Goal: Task Accomplishment & Management: Complete application form

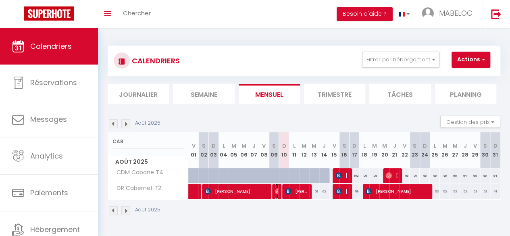
click at [275, 186] on span "Heaven [PERSON_NAME]" at bounding box center [276, 190] width 3 height 15
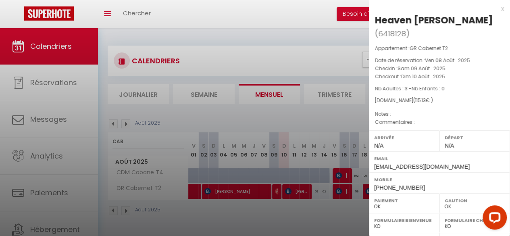
click at [141, 144] on div at bounding box center [255, 118] width 510 height 236
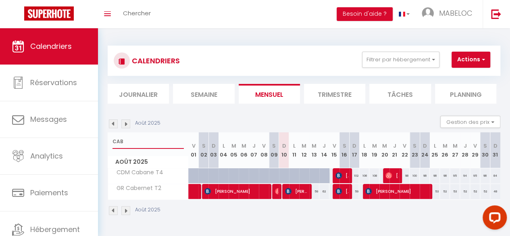
click at [130, 142] on input "CAB" at bounding box center [147, 141] width 71 height 15
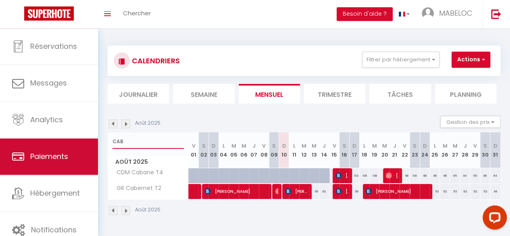
drag, startPoint x: 130, startPoint y: 142, endPoint x: 83, endPoint y: 140, distance: 46.8
click at [83, 140] on div "Questions et aide sur la MIGRATION - [GEOGRAPHIC_DATA] ouverte de 13 à 14h puis…" at bounding box center [255, 130] width 510 height 205
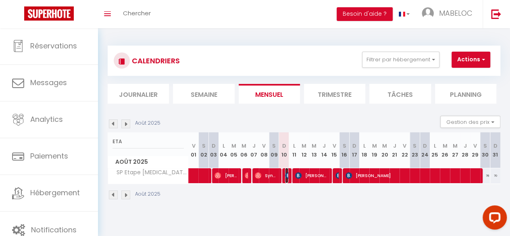
click at [285, 176] on img at bounding box center [288, 175] width 6 height 6
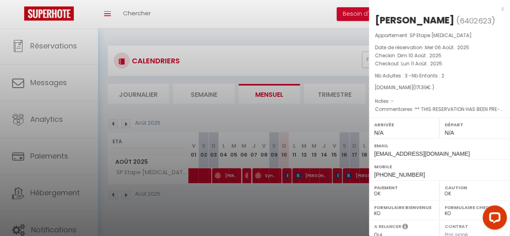
click at [496, 9] on div "x" at bounding box center [436, 9] width 135 height 10
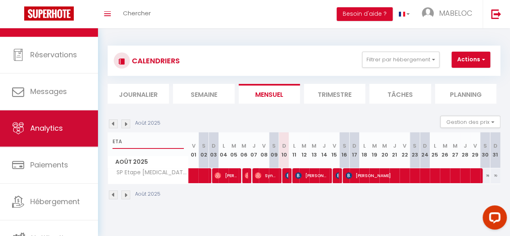
drag, startPoint x: 135, startPoint y: 138, endPoint x: 0, endPoint y: 122, distance: 136.3
click at [0, 122] on div "Questions et aide sur la MIGRATION - [GEOGRAPHIC_DATA] ouverte de 13 à 14h puis…" at bounding box center [255, 122] width 510 height 189
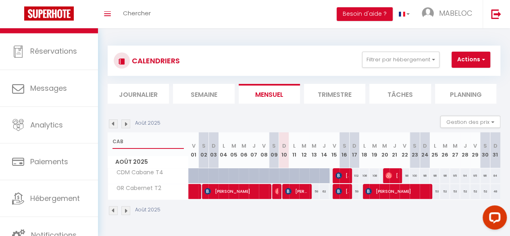
type input "CAB"
click at [293, 191] on span "[PERSON_NAME]" at bounding box center [296, 190] width 23 height 15
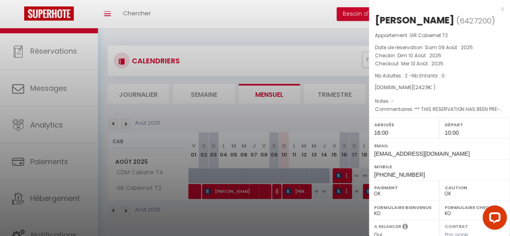
click at [275, 189] on div at bounding box center [255, 118] width 510 height 236
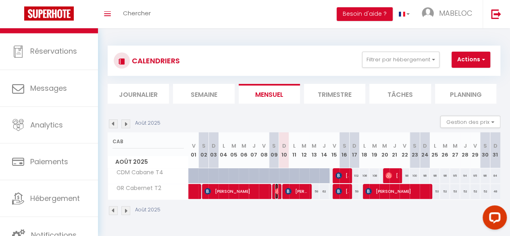
click at [275, 189] on img at bounding box center [278, 191] width 6 height 6
select select "0"
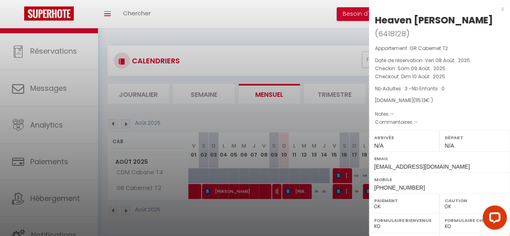
click at [301, 188] on div at bounding box center [255, 118] width 510 height 236
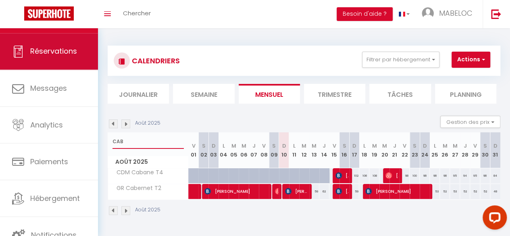
drag, startPoint x: 146, startPoint y: 145, endPoint x: 0, endPoint y: 79, distance: 159.8
click at [0, 79] on div "Questions et aide sur la MIGRATION - [GEOGRAPHIC_DATA] ouverte de 13 à 14h puis…" at bounding box center [255, 130] width 510 height 205
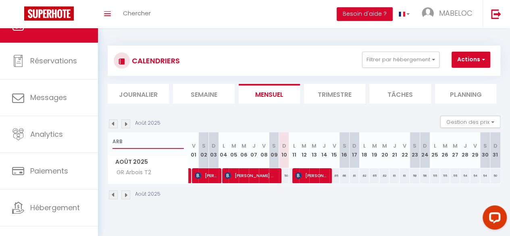
type input "ARB"
click at [284, 174] on div "50" at bounding box center [284, 175] width 10 height 15
type input "50"
type input "Dim 10 Août 2025"
type input "Lun 11 Août 2025"
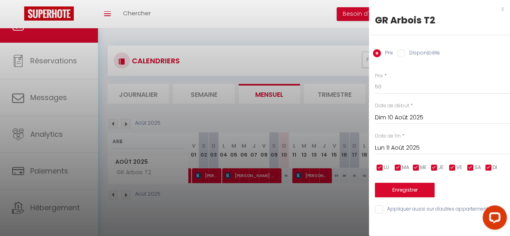
click at [425, 54] on label "Disponibilité" at bounding box center [422, 53] width 35 height 9
click at [405, 54] on input "Disponibilité" at bounding box center [401, 53] width 8 height 8
radio input "true"
radio input "false"
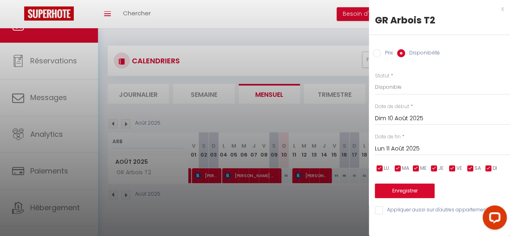
click at [500, 10] on div "x" at bounding box center [436, 9] width 135 height 10
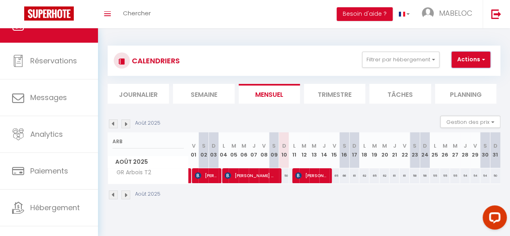
click at [480, 62] on span "button" at bounding box center [482, 59] width 5 height 8
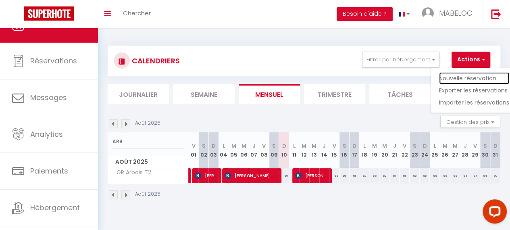
click at [470, 75] on link "Nouvelle réservation" at bounding box center [474, 78] width 70 height 12
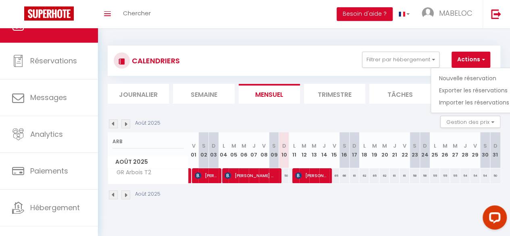
select select
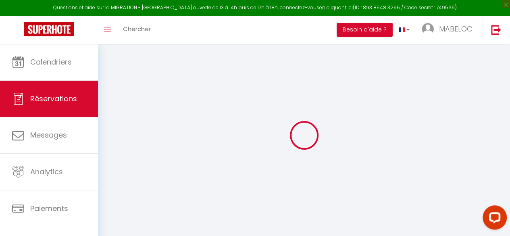
select select
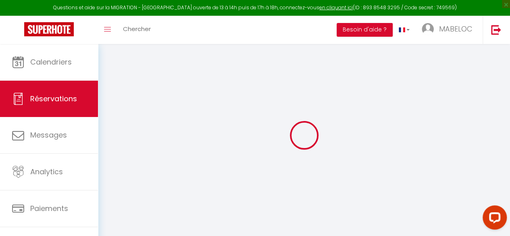
select select
checkbox input "false"
select select
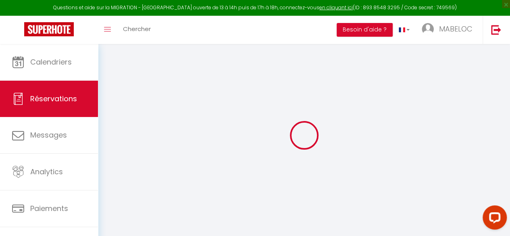
select select
checkbox input "false"
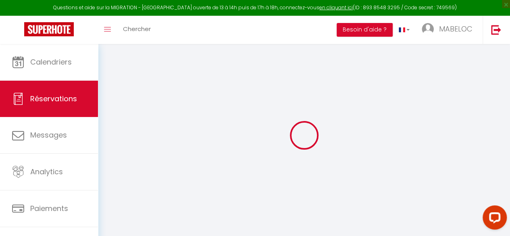
select select
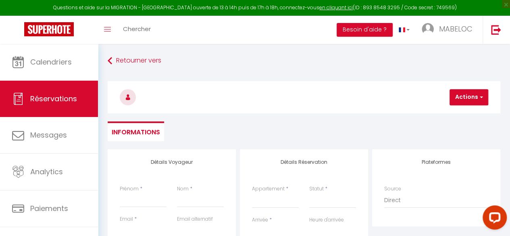
select select
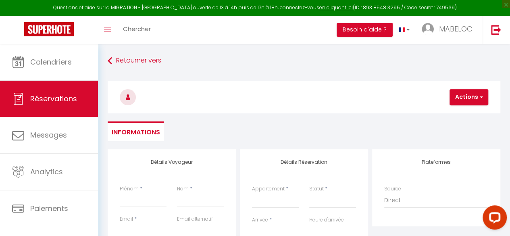
checkbox input "false"
select select
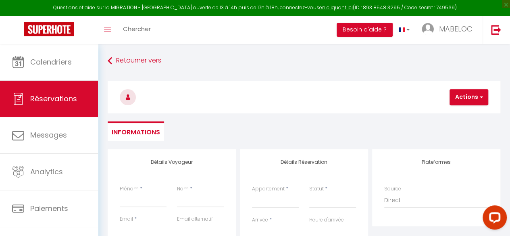
select select
checkbox input "false"
select select
click at [135, 201] on input "Prénom" at bounding box center [143, 200] width 47 height 15
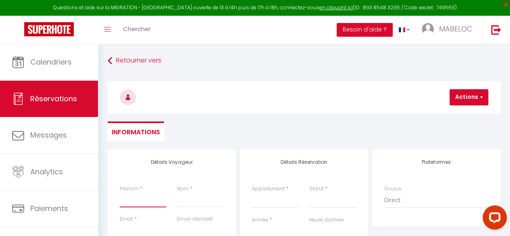
type input "V"
select select
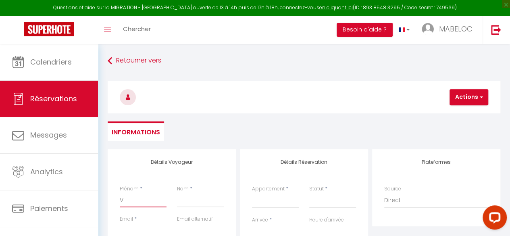
select select
checkbox input "false"
type input "VE"
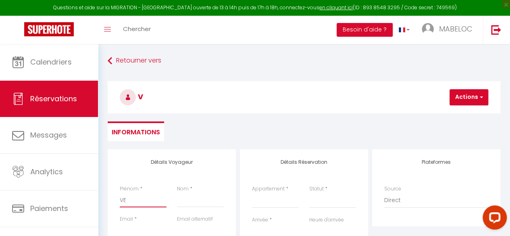
select select
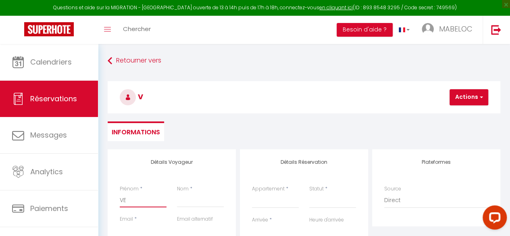
select select
checkbox input "false"
type input "VEL"
select select
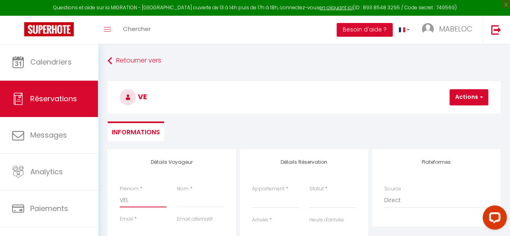
select select
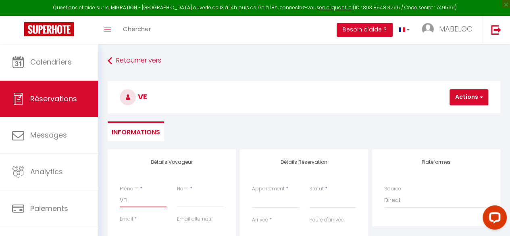
select select
checkbox input "false"
type input "VELA"
select select
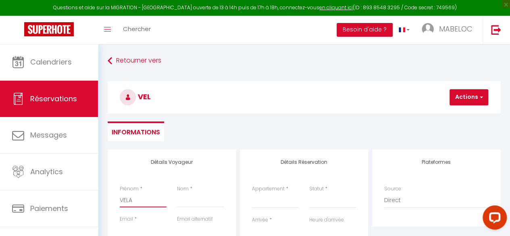
select select
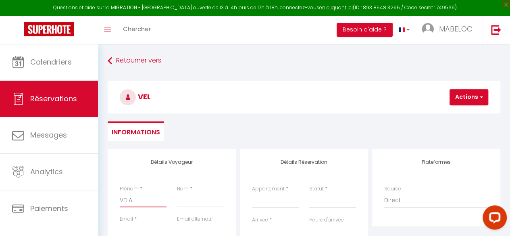
checkbox input "false"
type input "VELA"
click at [181, 201] on input "Nom" at bounding box center [200, 200] width 47 height 15
type input "P"
select select
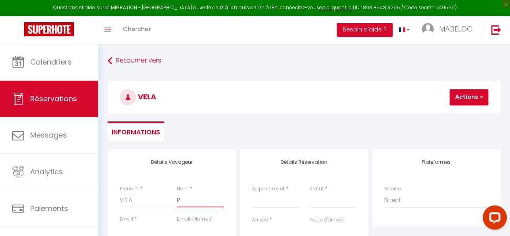
select select
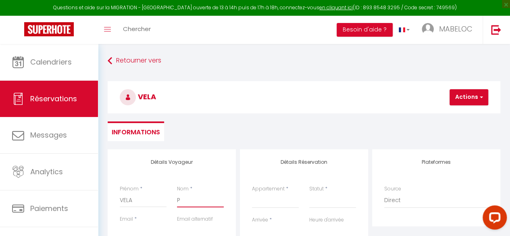
select select
checkbox input "false"
type input "PE"
select select
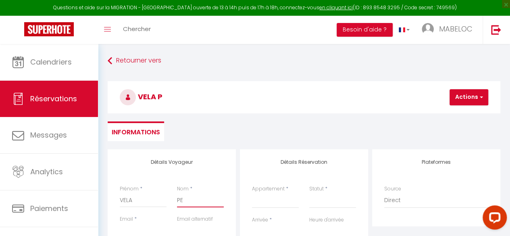
select select
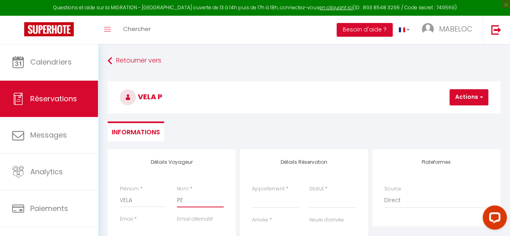
checkbox input "false"
type input "PER"
select select
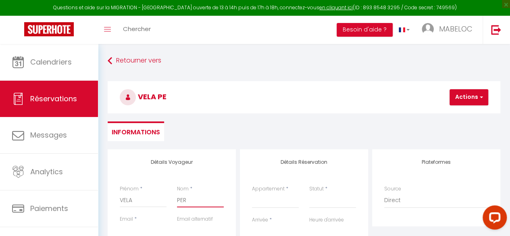
select select
checkbox input "false"
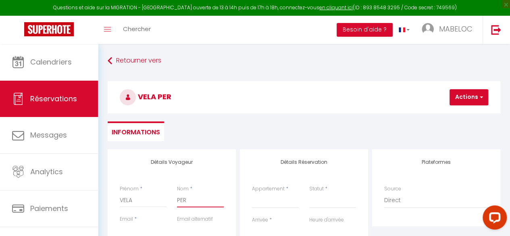
type input "PERT"
select select
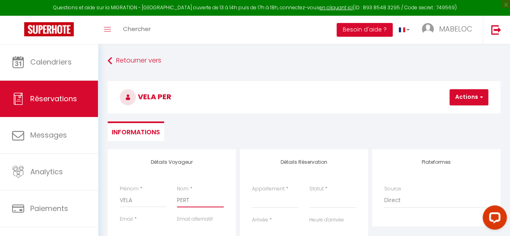
select select
checkbox input "false"
type input "PERTE"
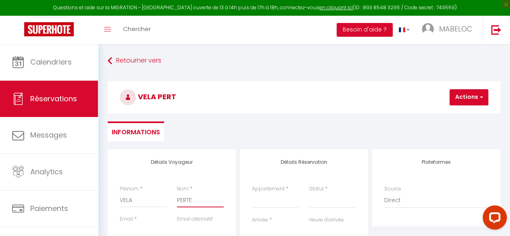
select select
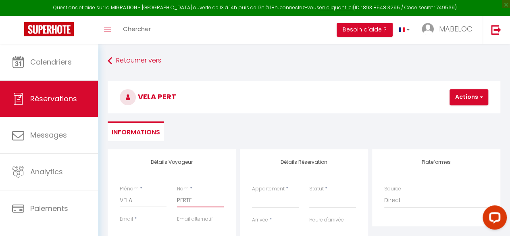
select select
checkbox input "false"
type input "PERTEL"
select select
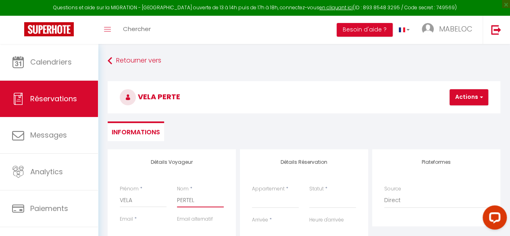
select select
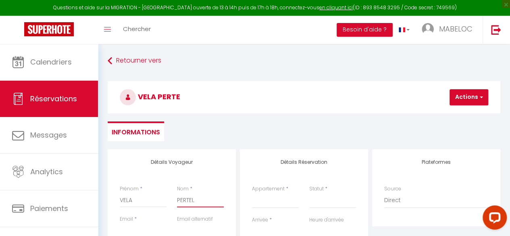
select select
checkbox input "false"
type input "PERTELA"
select select
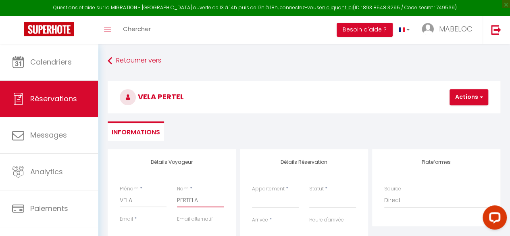
select select
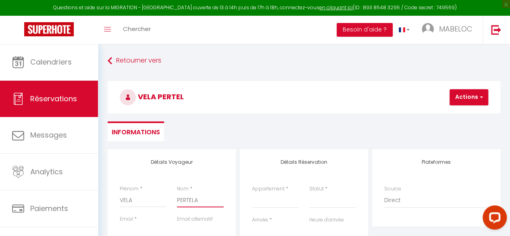
checkbox input "false"
type input "PERTELA"
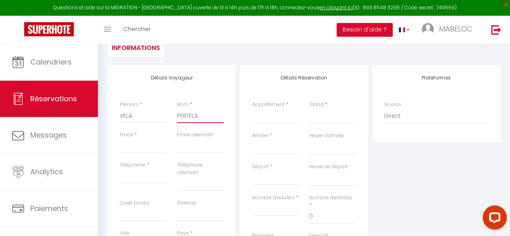
scroll to position [85, 0]
click at [143, 148] on input "Email client" at bounding box center [143, 145] width 47 height 15
type input "[EMAIL_ADDRESS][DOMAIN_NAME]"
type input "0607407729"
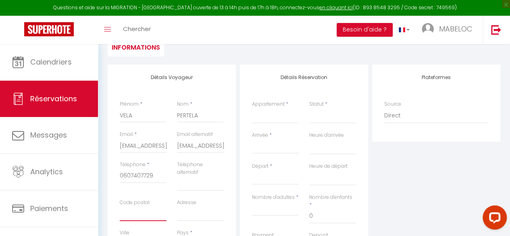
type input "37000"
type input "[STREET_ADDRESS][PERSON_NAME]"
type input "TOURS"
select select "FR"
select select
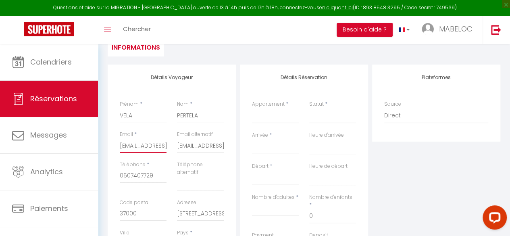
select select
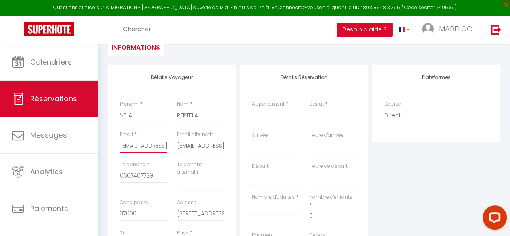
checkbox input "false"
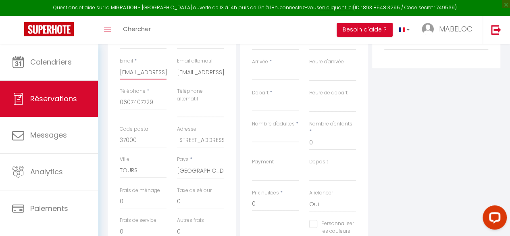
scroll to position [135, 0]
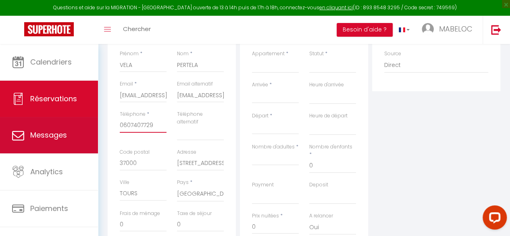
drag, startPoint x: 152, startPoint y: 125, endPoint x: 14, endPoint y: 128, distance: 138.2
click at [14, 128] on div "Questions et aide sur la MIGRATION - [GEOGRAPHIC_DATA] ouverte de 13 à 14h puis…" at bounding box center [255, 137] width 510 height 457
type input "0"
select select
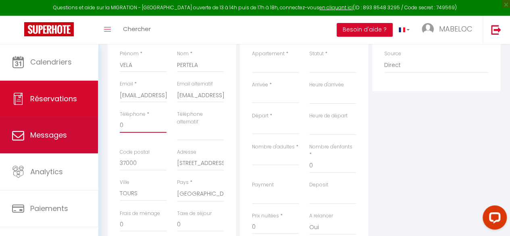
select select
checkbox input "false"
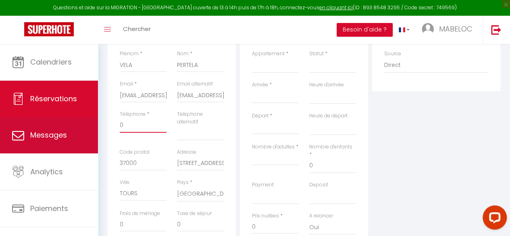
type input "07"
select select
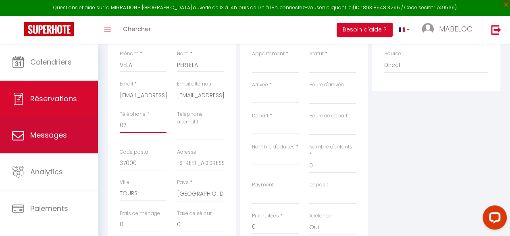
select select
checkbox input "false"
type input "075"
select select
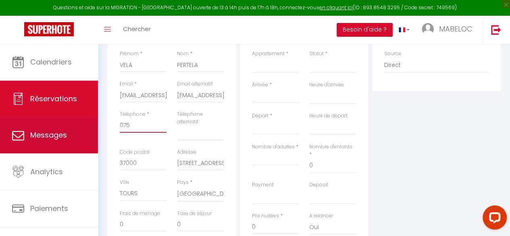
select select
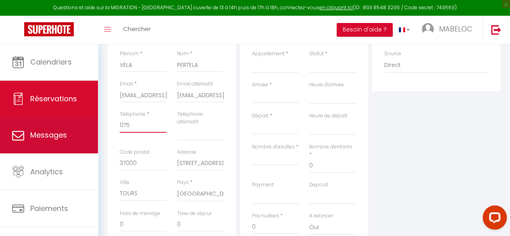
checkbox input "false"
type input "0753"
select select
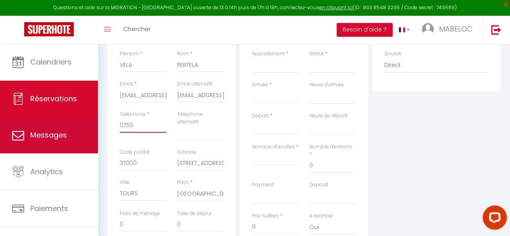
select select
checkbox input "false"
type input "07537"
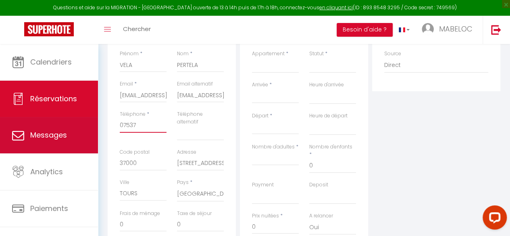
select select
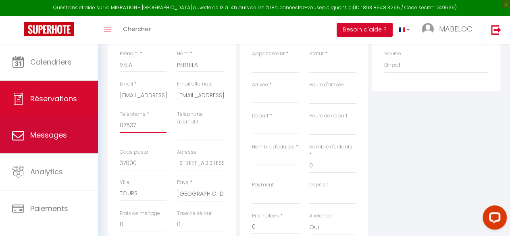
select select
checkbox input "false"
type input "075375"
select select
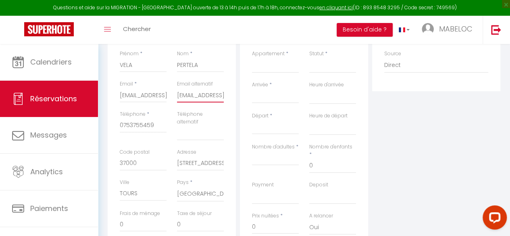
click at [187, 92] on input "[EMAIL_ADDRESS][DOMAIN_NAME]" at bounding box center [200, 95] width 47 height 15
click at [198, 162] on input "[STREET_ADDRESS][PERSON_NAME]" at bounding box center [200, 163] width 47 height 15
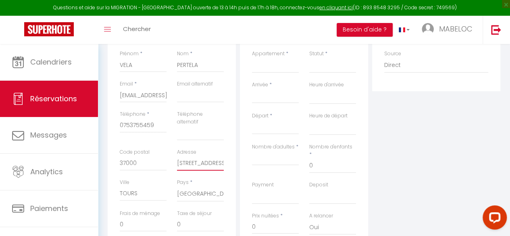
click at [198, 162] on input "[STREET_ADDRESS][PERSON_NAME]" at bounding box center [200, 163] width 47 height 15
click at [201, 194] on select "[GEOGRAPHIC_DATA] [GEOGRAPHIC_DATA] [GEOGRAPHIC_DATA] [GEOGRAPHIC_DATA] [GEOGRA…" at bounding box center [200, 193] width 47 height 15
click at [147, 165] on input "37000" at bounding box center [143, 163] width 47 height 15
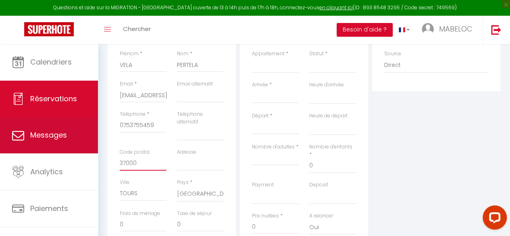
drag, startPoint x: 147, startPoint y: 165, endPoint x: 82, endPoint y: 142, distance: 69.6
click at [82, 142] on div "Questions et aide sur la MIGRATION - [GEOGRAPHIC_DATA] ouverte de 13 à 14h puis…" at bounding box center [255, 137] width 510 height 457
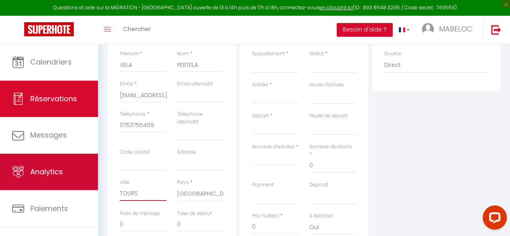
drag, startPoint x: 150, startPoint y: 195, endPoint x: 76, endPoint y: 179, distance: 75.5
click at [76, 179] on div "Questions et aide sur la MIGRATION - [GEOGRAPHIC_DATA] ouverte de 13 à 14h puis…" at bounding box center [255, 137] width 510 height 457
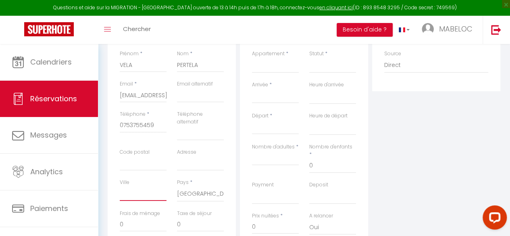
scroll to position [0, 0]
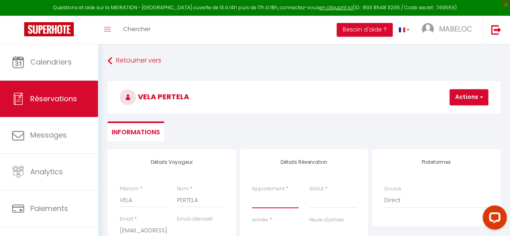
click at [279, 202] on select "CDM Langeais T2 CDM Amboise T2 CDM Chambord T2 CDM Cheverny T2 CDM Chaumont T2 …" at bounding box center [275, 200] width 47 height 15
click at [252, 193] on select "CDM Langeais T2 CDM Amboise T2 CDM Chambord T2 CDM Cheverny T2 CDM Chaumont T2 …" at bounding box center [275, 200] width 47 height 15
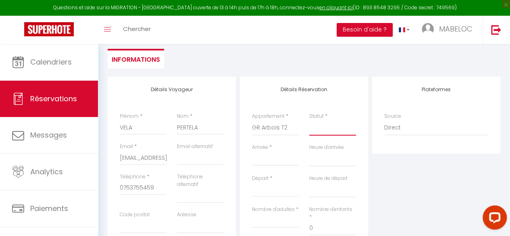
click at [330, 131] on select "Confirmé Non Confirmé [PERSON_NAME] par le voyageur No Show Request" at bounding box center [332, 127] width 47 height 15
click at [309, 120] on select "Confirmé Non Confirmé [PERSON_NAME] par le voyageur No Show Request" at bounding box center [332, 127] width 47 height 15
click at [266, 159] on input "Arrivée" at bounding box center [275, 159] width 47 height 10
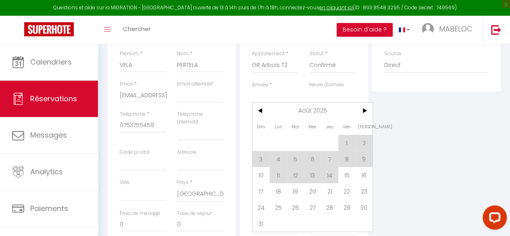
scroll to position [137, 0]
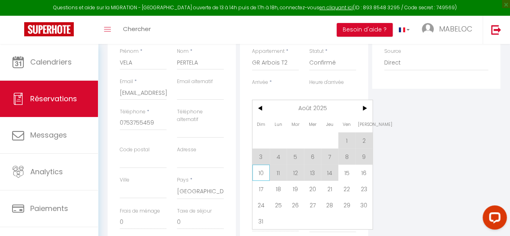
click at [259, 168] on span "10" at bounding box center [260, 172] width 17 height 16
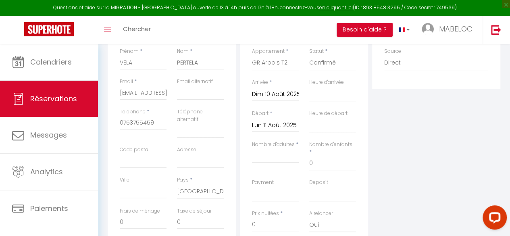
click at [271, 125] on input "Lun 11 Août 2025" at bounding box center [275, 125] width 47 height 10
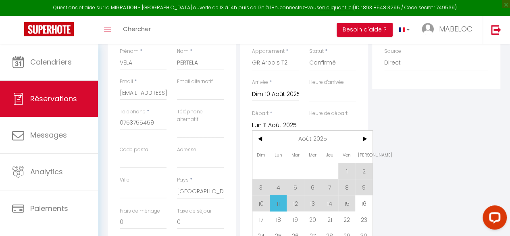
click at [282, 202] on span "11" at bounding box center [278, 203] width 17 height 16
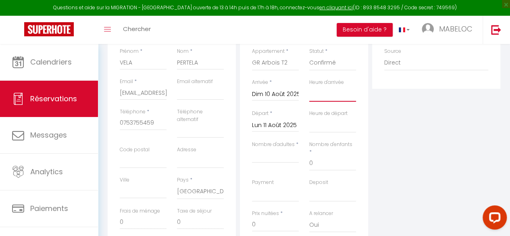
click at [314, 98] on select "00:00 00:30 01:00 01:30 02:00 02:30 03:00 03:30 04:00 04:30 05:00 05:30 06:00 0…" at bounding box center [332, 93] width 47 height 15
click at [268, 153] on input "Nombre d'adultes" at bounding box center [275, 155] width 47 height 15
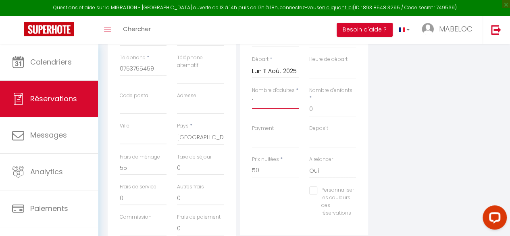
scroll to position [193, 0]
click at [281, 132] on select "OK KO" at bounding box center [275, 138] width 47 height 15
click at [252, 131] on select "OK KO" at bounding box center [275, 138] width 47 height 15
click at [335, 132] on select "OK KO" at bounding box center [332, 138] width 47 height 15
click at [309, 131] on select "OK KO" at bounding box center [332, 138] width 47 height 15
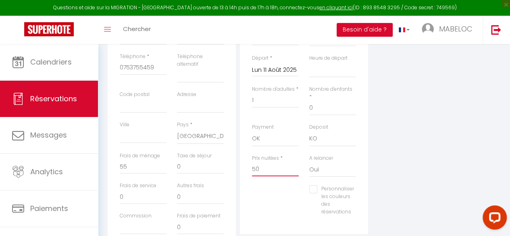
drag, startPoint x: 272, startPoint y: 164, endPoint x: 208, endPoint y: 162, distance: 64.5
click at [208, 162] on div "Détails Voyageur Prénom * VELA Nom * PERTELA Email * [EMAIL_ADDRESS][DOMAIN_NAM…" at bounding box center [304, 104] width 397 height 296
click at [314, 185] on input "Personnaliser les couleurs des réservations" at bounding box center [331, 189] width 45 height 8
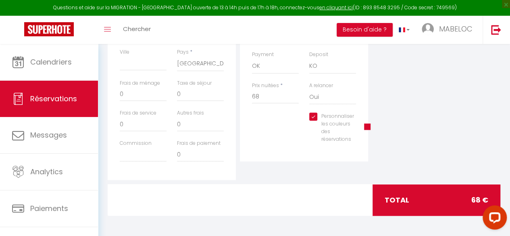
scroll to position [0, 0]
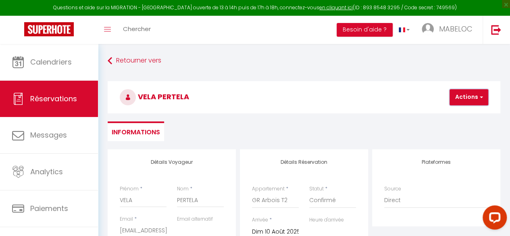
click at [477, 101] on button "Actions" at bounding box center [468, 97] width 39 height 16
click at [471, 112] on link "Enregistrer" at bounding box center [476, 115] width 64 height 10
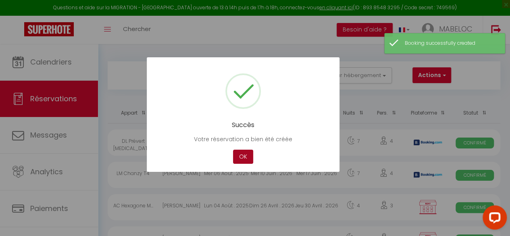
click at [248, 154] on button "OK" at bounding box center [243, 156] width 20 height 14
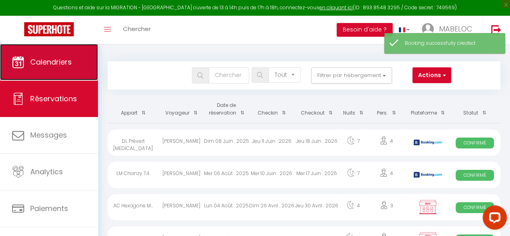
click at [62, 57] on span "Calendriers" at bounding box center [51, 62] width 42 height 10
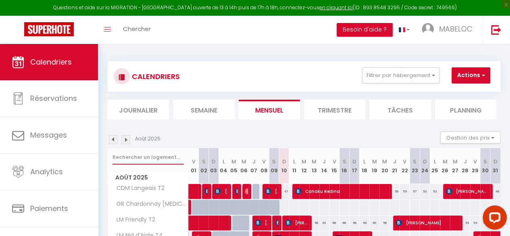
click at [135, 150] on input "text" at bounding box center [147, 157] width 71 height 15
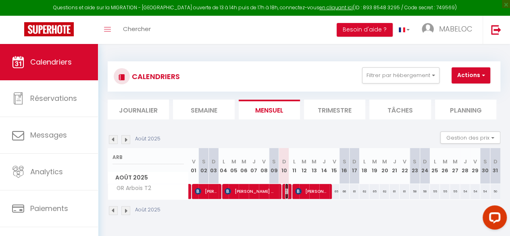
click at [285, 192] on img at bounding box center [288, 191] width 6 height 6
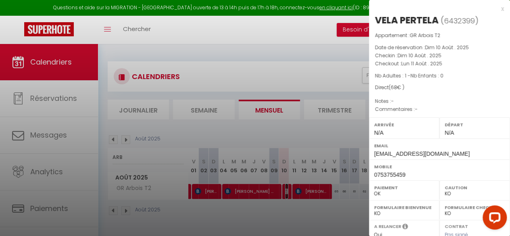
scroll to position [138, 0]
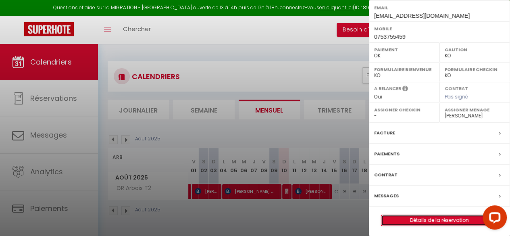
click at [402, 215] on link "Détails de la réservation" at bounding box center [439, 220] width 116 height 10
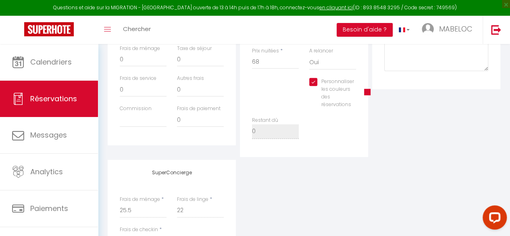
scroll to position [269, 0]
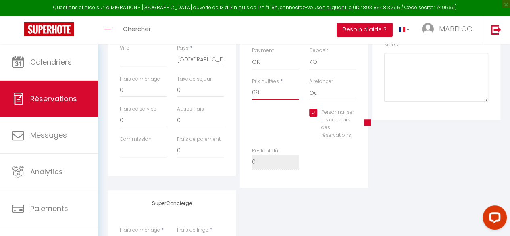
drag, startPoint x: 261, startPoint y: 88, endPoint x: 211, endPoint y: 99, distance: 51.1
click at [211, 99] on div "Détails Voyageur Prénom * VELA Nom * PERTELA Email * [EMAIL_ADDRESS][DOMAIN_NAM…" at bounding box center [304, 33] width 397 height 307
click at [314, 168] on div "Restant dû 0" at bounding box center [304, 162] width 114 height 30
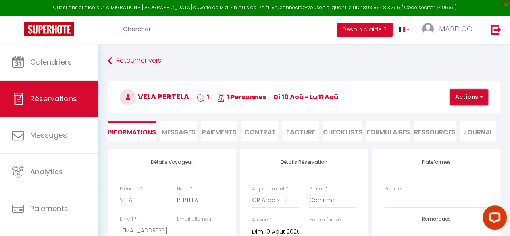
click at [477, 97] on button "Actions" at bounding box center [468, 97] width 39 height 16
click at [457, 112] on link "Enregistrer" at bounding box center [476, 115] width 64 height 10
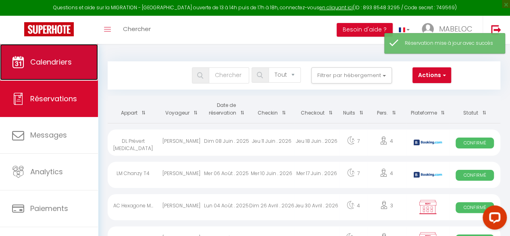
click at [78, 68] on link "Calendriers" at bounding box center [49, 62] width 98 height 36
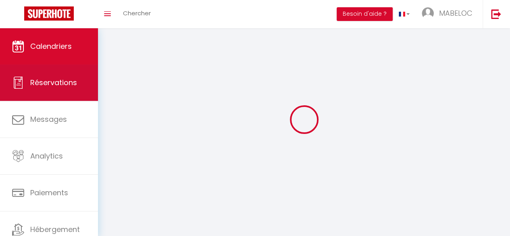
select select
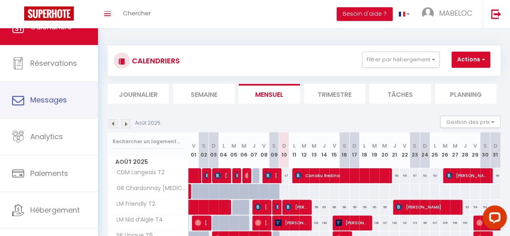
select select
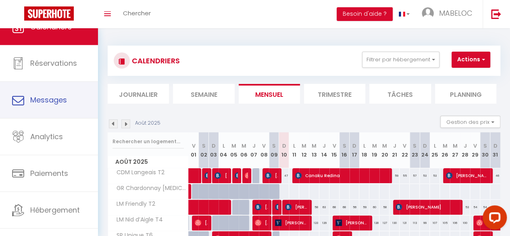
select select
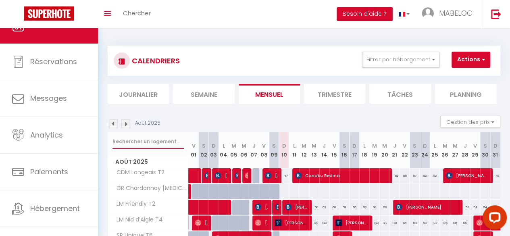
click at [124, 146] on input "text" at bounding box center [147, 141] width 71 height 15
type input "C"
select select
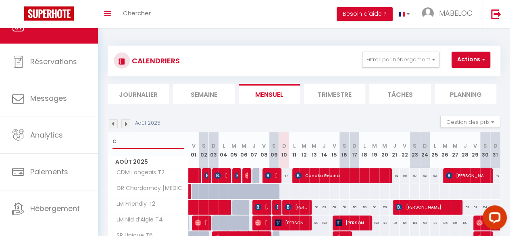
select select
type input "CA"
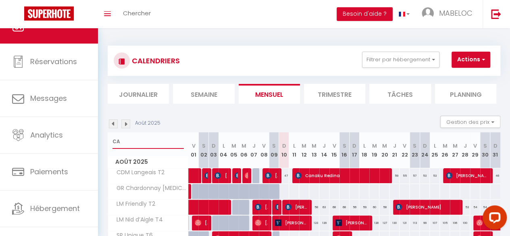
select select
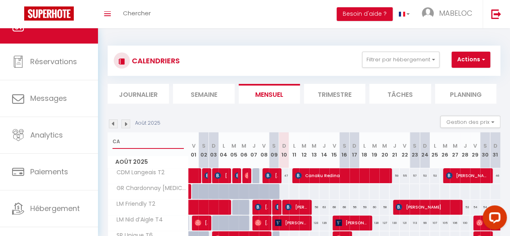
select select
type input "CAB"
select select
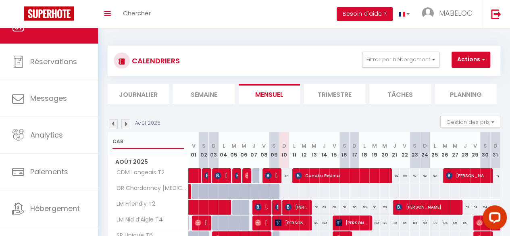
select select
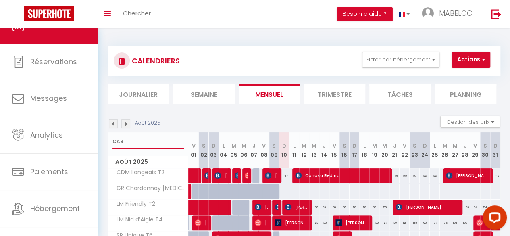
select select
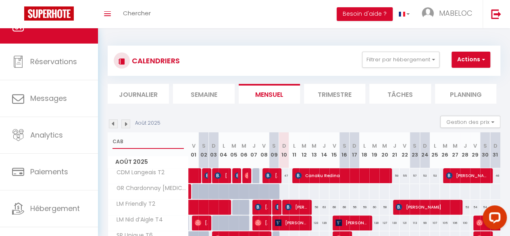
select select
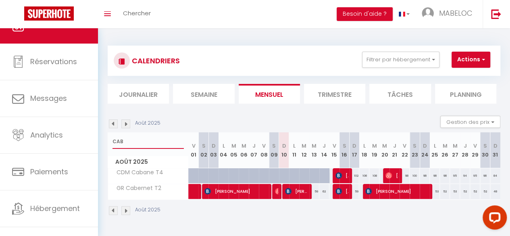
type input "CAB"
click at [295, 187] on span "[PERSON_NAME]" at bounding box center [296, 190] width 23 height 15
select select "OK"
select select "1"
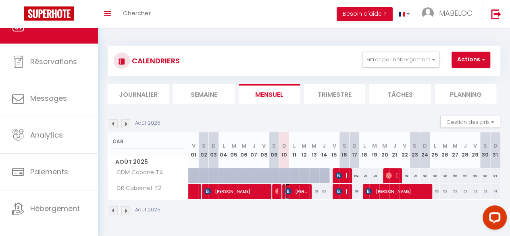
select select "0"
select select "1"
select select
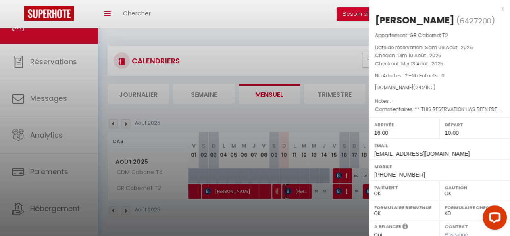
select select "19860"
